Goal: Transaction & Acquisition: Purchase product/service

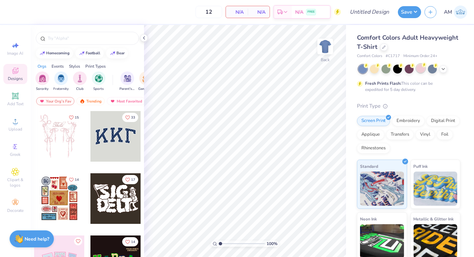
click at [424, 71] on div at bounding box center [421, 68] width 9 height 9
click at [13, 124] on icon at bounding box center [15, 121] width 8 height 8
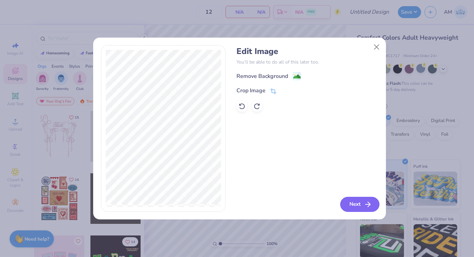
click at [351, 210] on button "Next" at bounding box center [360, 204] width 39 height 15
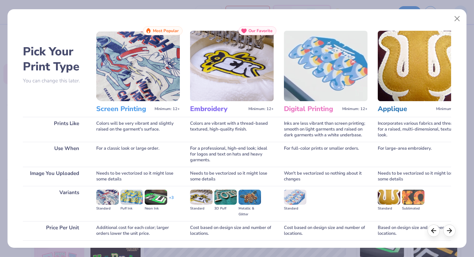
scroll to position [49, 0]
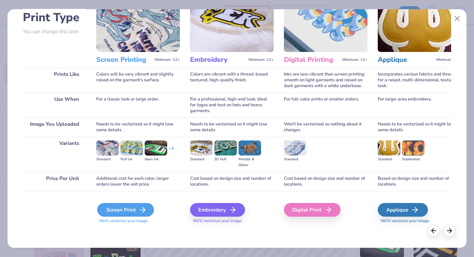
click at [143, 213] on icon at bounding box center [143, 210] width 8 height 8
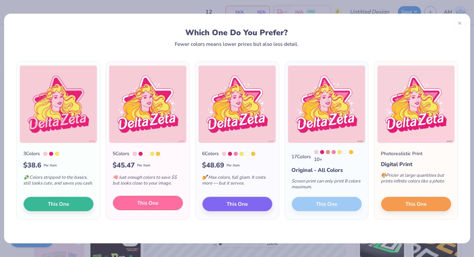
click at [154, 207] on span "This One" at bounding box center [147, 203] width 21 height 8
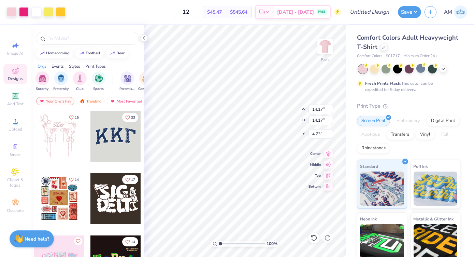
type input "4.73"
type input "11.24"
type input "4.08"
click at [294, 13] on span "[DATE] - [DATE]" at bounding box center [295, 13] width 37 height 7
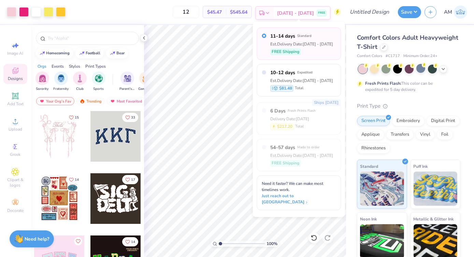
click at [271, 13] on icon at bounding box center [267, 12] width 5 height 5
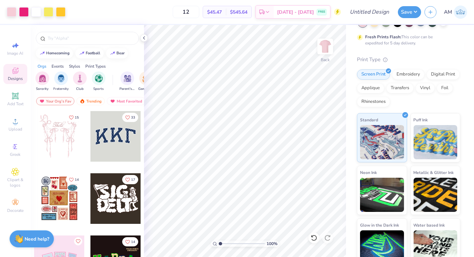
scroll to position [57, 0]
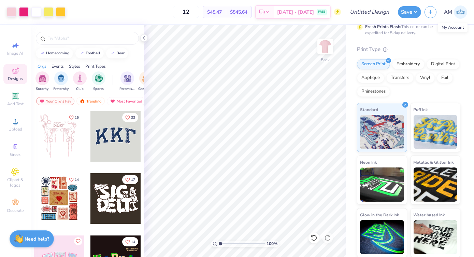
click at [459, 10] on img at bounding box center [460, 11] width 13 height 13
